Goal: Find contact information: Find contact information

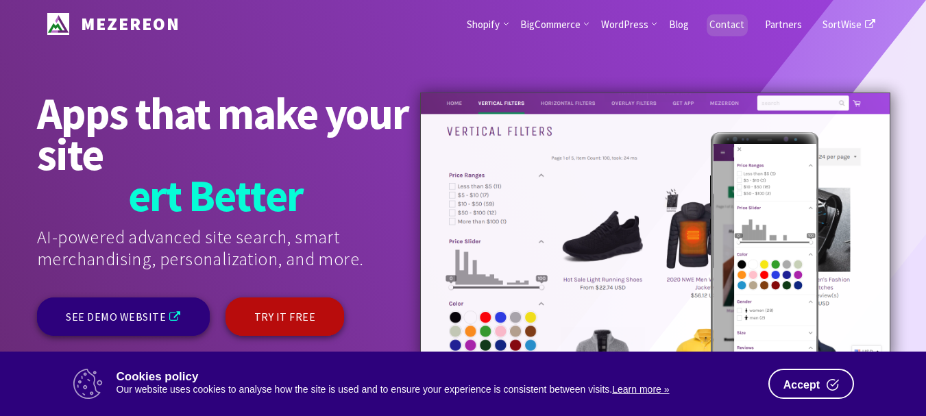
click at [730, 27] on link "Contact" at bounding box center [727, 24] width 56 height 48
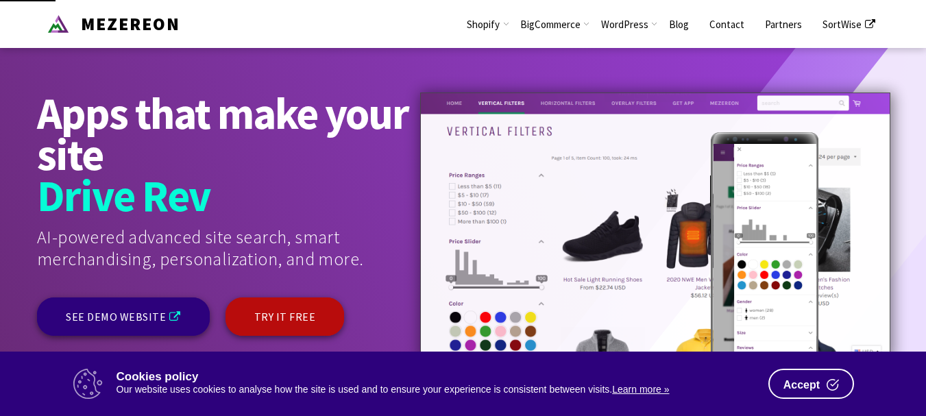
scroll to position [1073, 0]
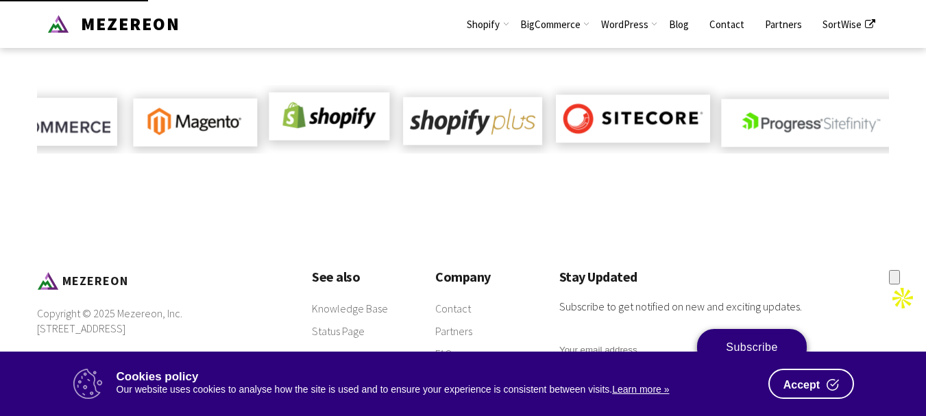
click at [809, 380] on span "Accept" at bounding box center [801, 385] width 36 height 11
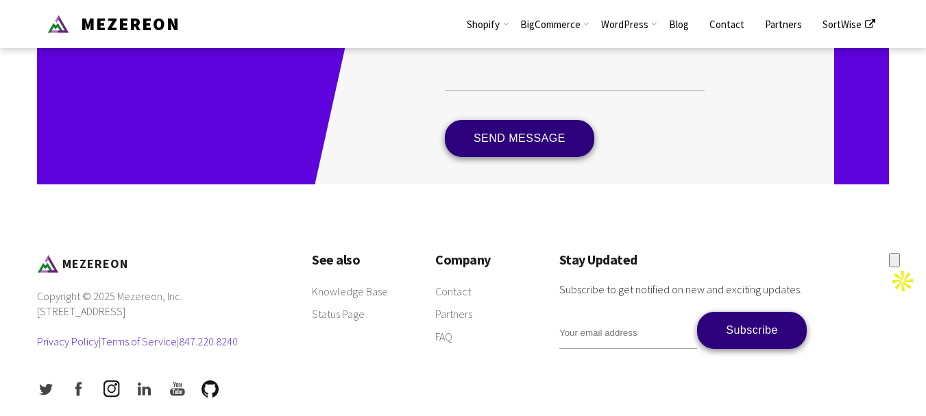
scroll to position [423, 0]
click at [454, 291] on link "Contact" at bounding box center [453, 292] width 36 height 16
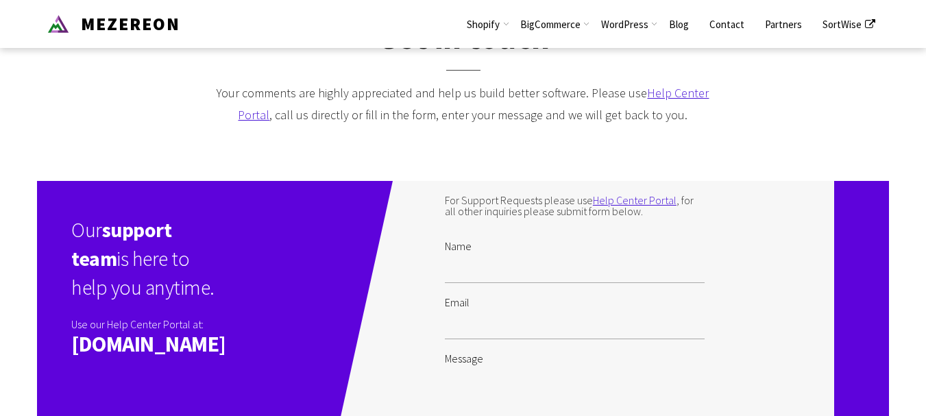
scroll to position [42, 0]
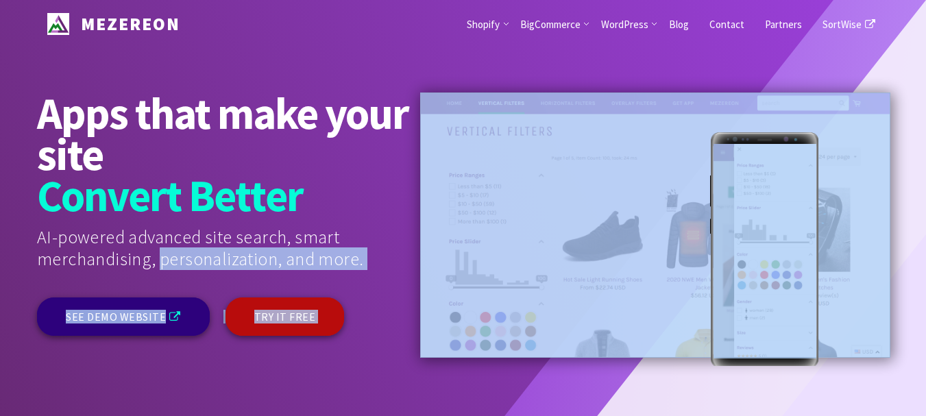
drag, startPoint x: 29, startPoint y: 235, endPoint x: 99, endPoint y: 252, distance: 71.8
click at [99, 252] on section "Apps that make your site W o r k S [PERSON_NAME] C o n v e r t B [PERSON_NAME] …" at bounding box center [463, 234] width 926 height 469
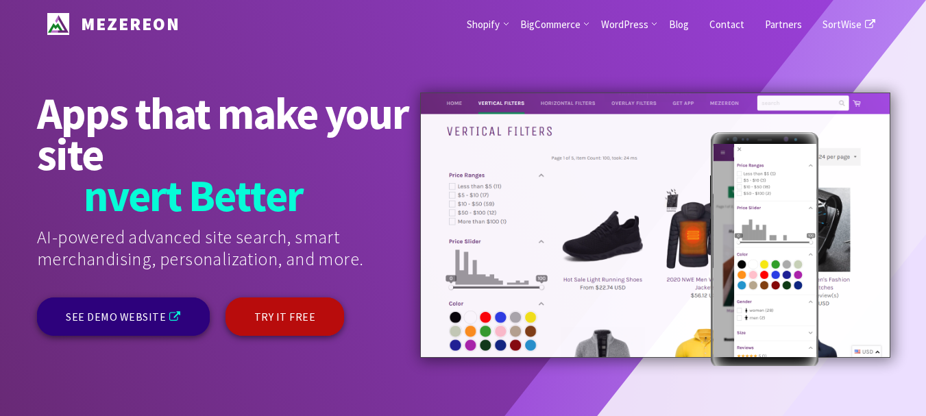
click at [40, 231] on div "AI-powered advanced site search, smart merchandising, personalization, and more." at bounding box center [209, 261] width 345 height 71
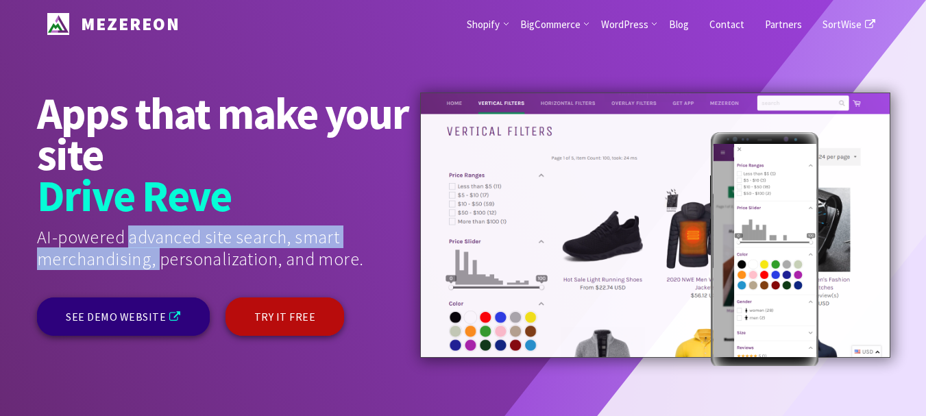
drag, startPoint x: 40, startPoint y: 231, endPoint x: 126, endPoint y: 256, distance: 89.3
click at [126, 256] on div "AI-powered advanced site search, smart merchandising, personalization, and more." at bounding box center [209, 261] width 345 height 71
copy div "AI-powered advanced site search, smart merchandising"
click at [164, 256] on div "AI-powered advanced site search, smart merchandising, personalization, and more." at bounding box center [209, 261] width 345 height 71
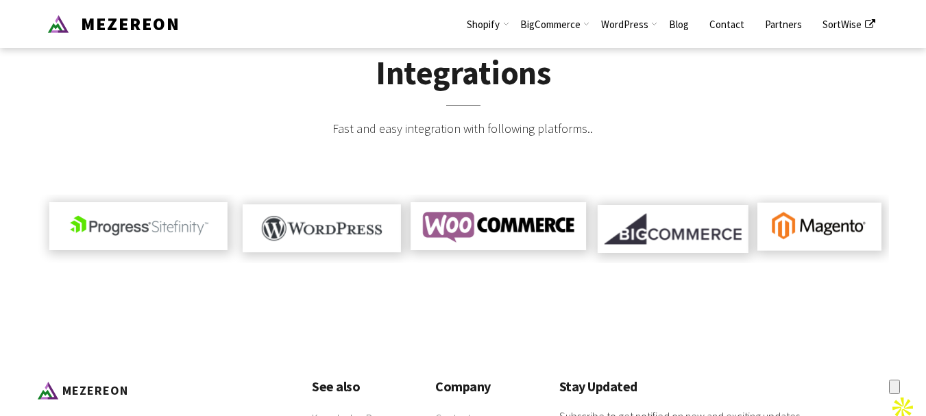
scroll to position [1073, 0]
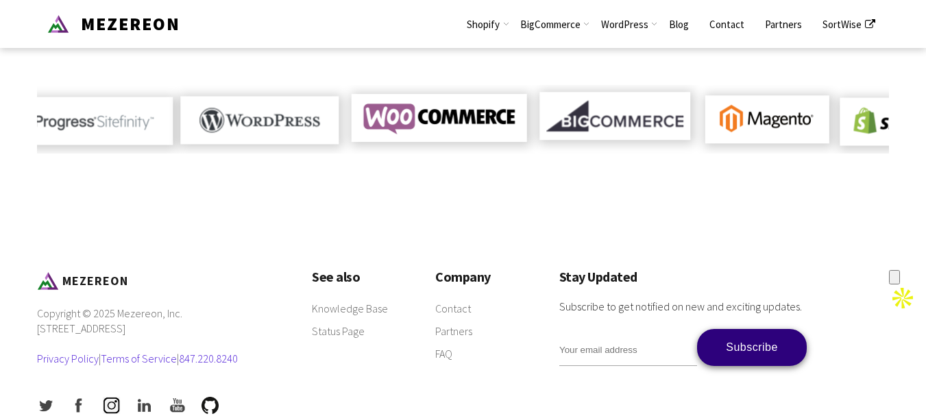
drag, startPoint x: 248, startPoint y: 308, endPoint x: 260, endPoint y: 319, distance: 16.0
click at [260, 319] on p "Copyright © 2025 Mezereon, Inc. [STREET_ADDRESS] Privacy Policy | Terms of Serv…" at bounding box center [160, 343] width 247 height 74
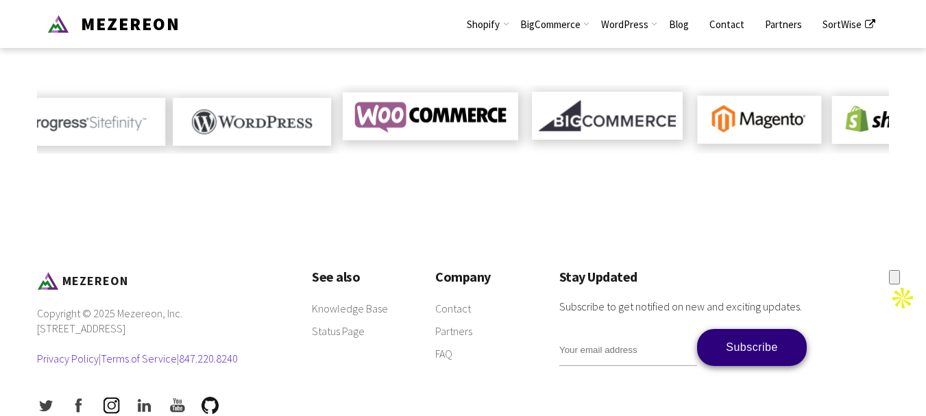
click at [260, 319] on p "Copyright © 2025 Mezereon, Inc. [STREET_ADDRESS] Privacy Policy | Terms of Serv…" at bounding box center [160, 343] width 247 height 74
